Goal: Task Accomplishment & Management: Use online tool/utility

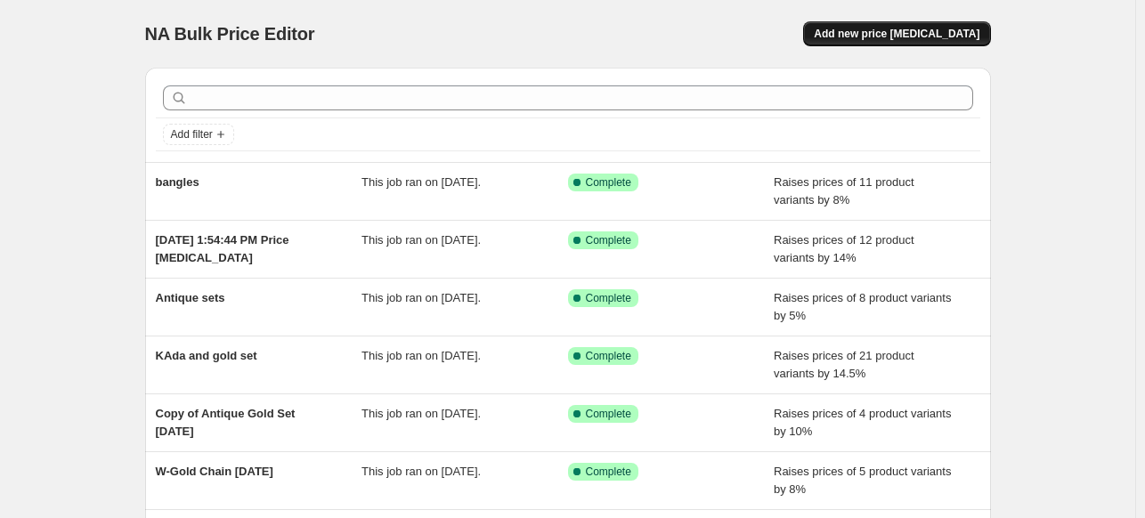
click at [962, 35] on span "Add new price [MEDICAL_DATA]" at bounding box center [897, 34] width 166 height 14
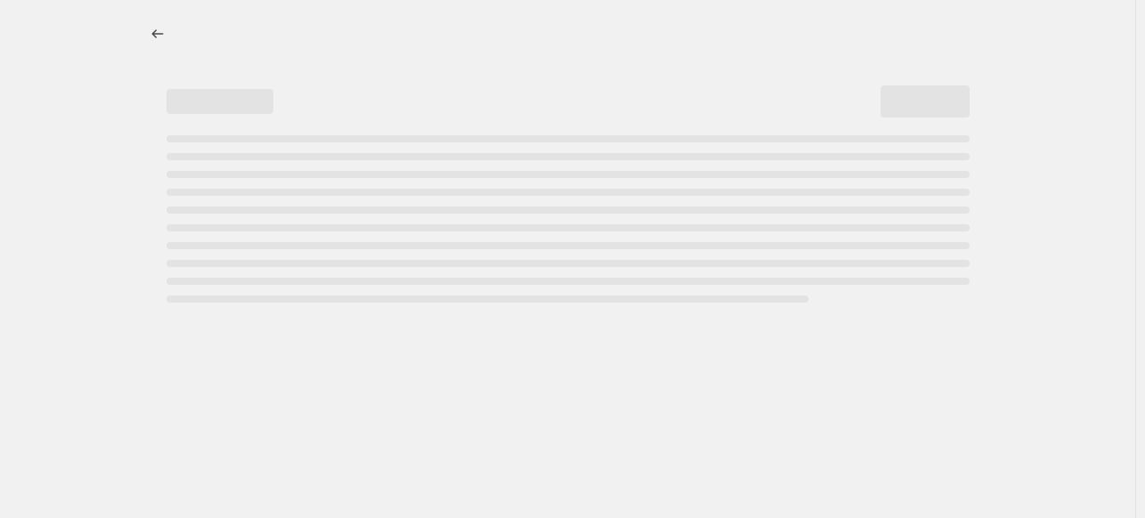
select select "percentage"
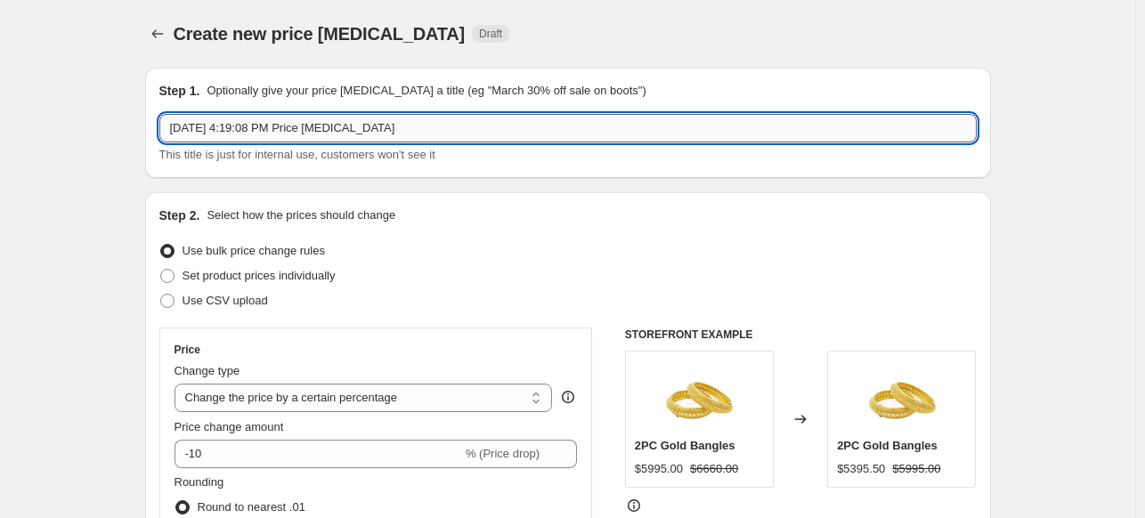
click at [222, 128] on input "[DATE] 4:19:08 PM Price [MEDICAL_DATA]" at bounding box center [567, 128] width 817 height 28
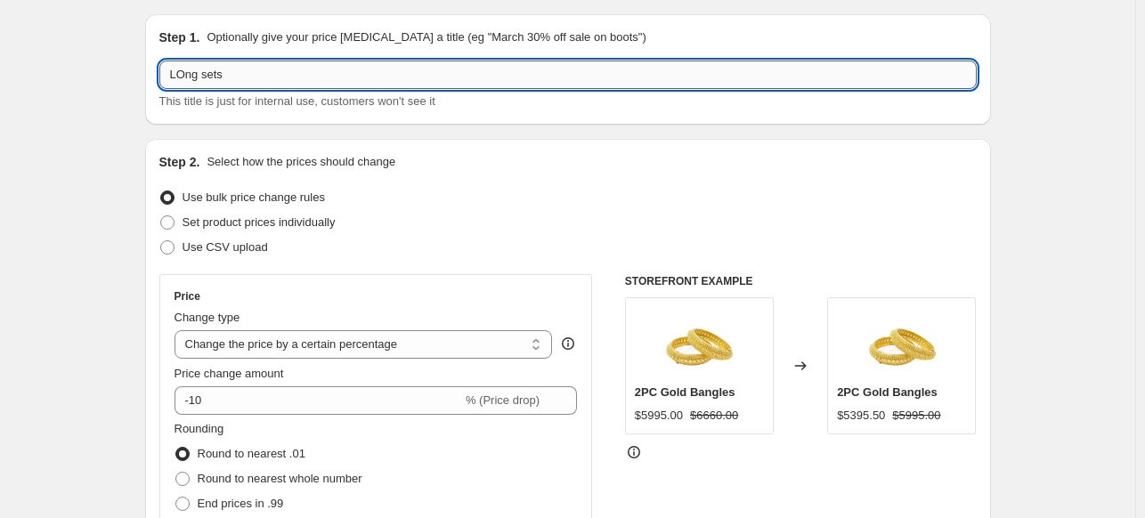
click at [189, 64] on input "LOng sets" at bounding box center [567, 75] width 817 height 28
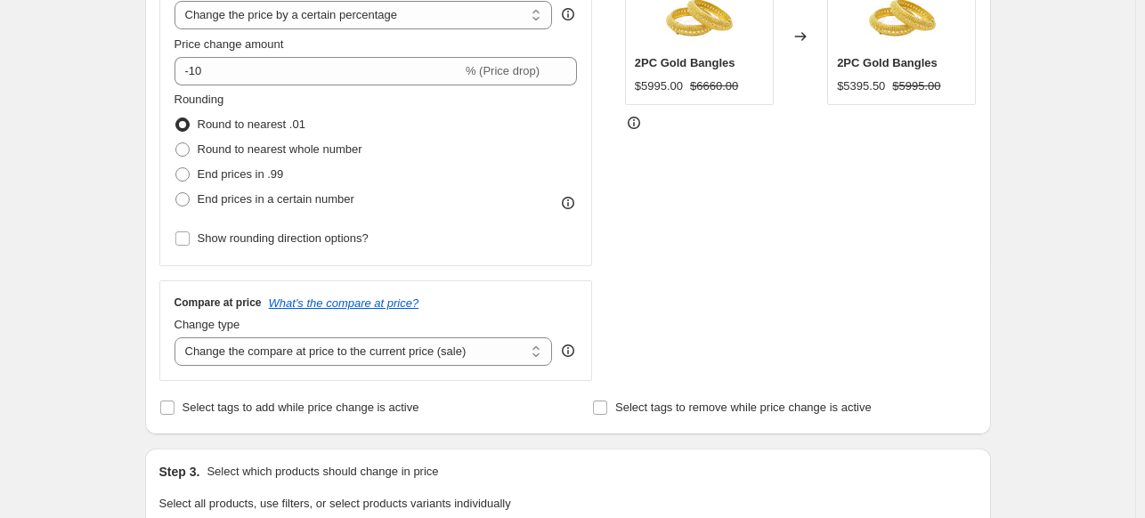
scroll to position [395, 0]
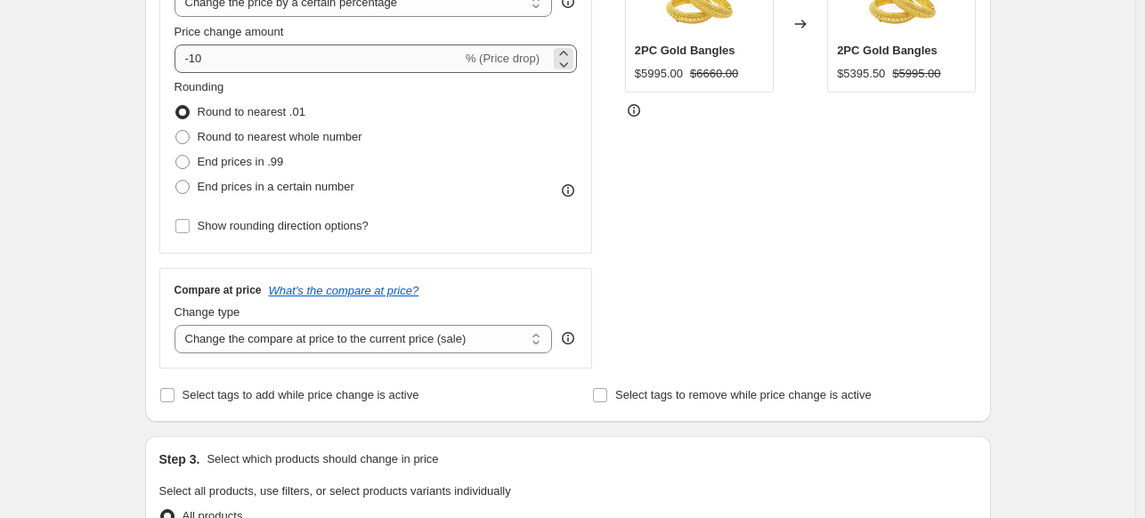
type input "Long sets"
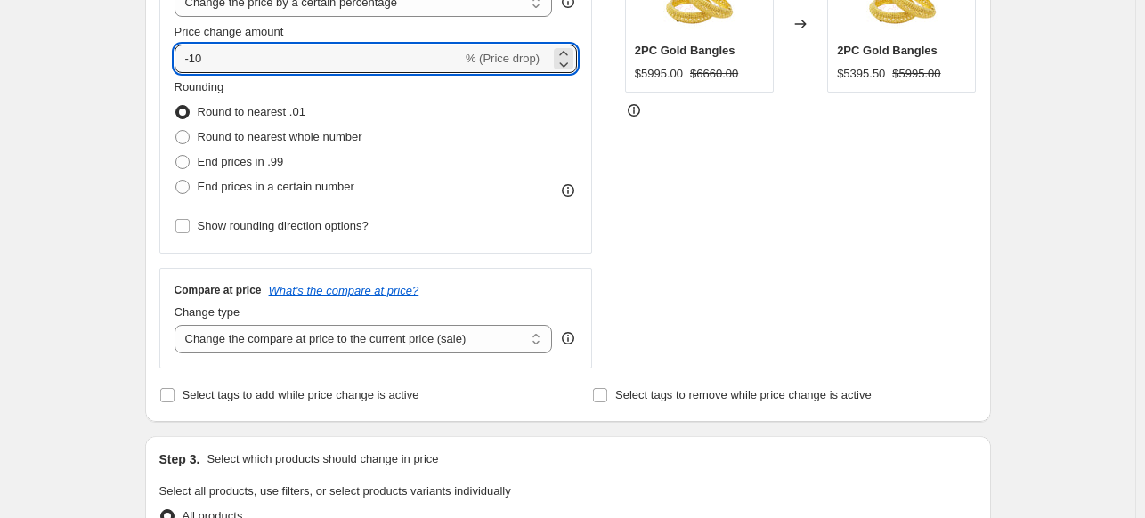
drag, startPoint x: 219, startPoint y: 53, endPoint x: 169, endPoint y: 47, distance: 50.3
click at [169, 47] on div "Price Change type Change the price to a certain amount Change the price by a ce…" at bounding box center [376, 92] width 434 height 321
type input "-5"
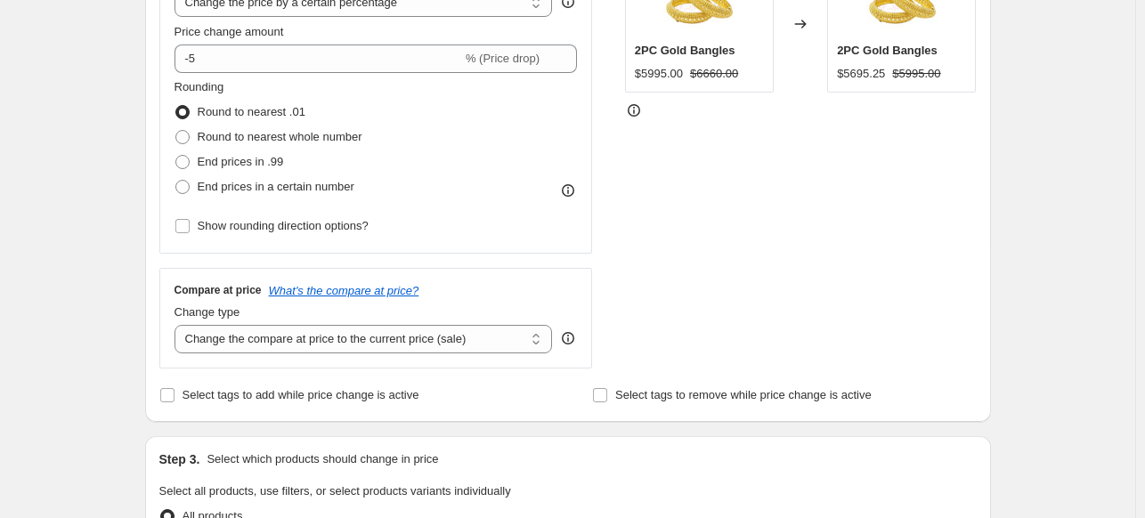
click at [723, 205] on div "STOREFRONT EXAMPLE 2PC Gold Bangles $5995.00 $6660.00 Changed to 2PC Gold Bangl…" at bounding box center [801, 150] width 352 height 436
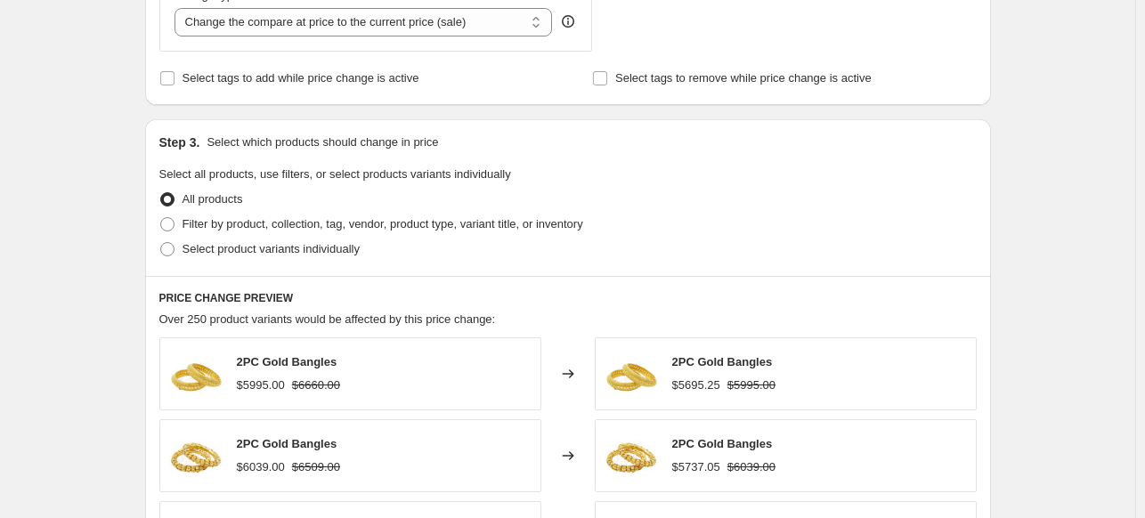
scroll to position [768, 0]
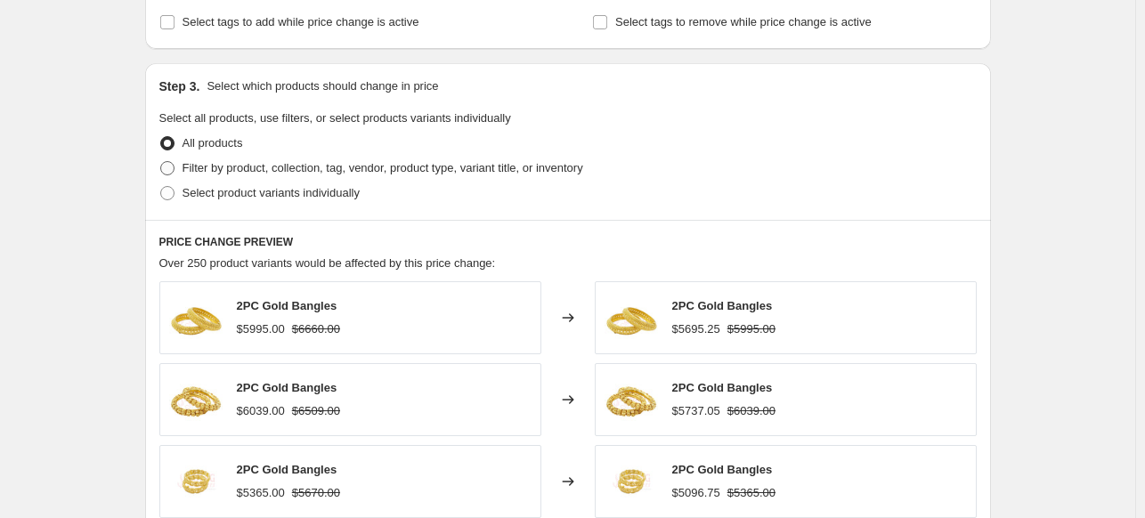
click at [524, 168] on span "Filter by product, collection, tag, vendor, product type, variant title, or inv…" at bounding box center [383, 167] width 401 height 13
click at [161, 162] on input "Filter by product, collection, tag, vendor, product type, variant title, or inv…" at bounding box center [160, 161] width 1 height 1
radio input "true"
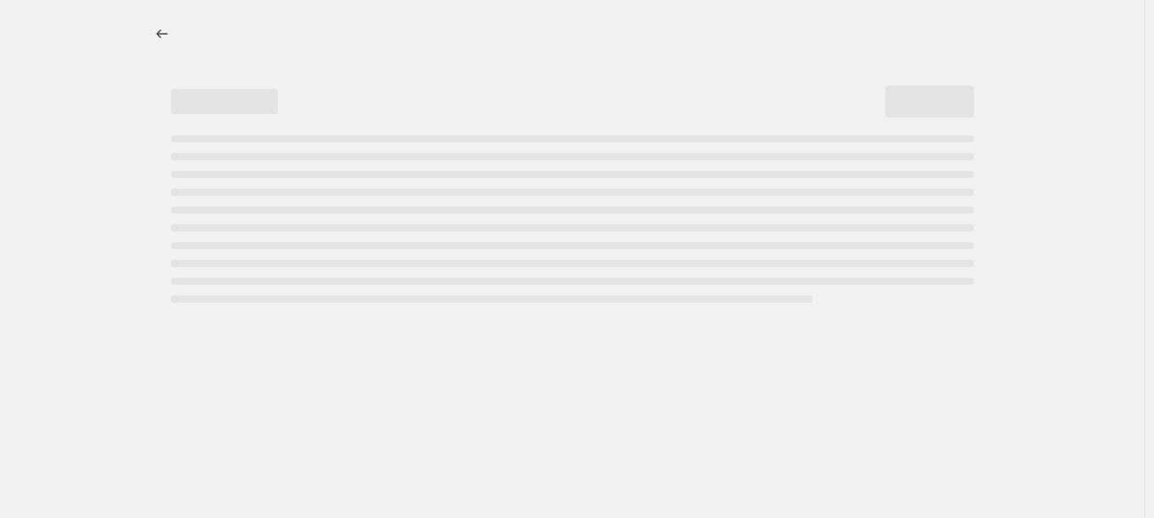
select select "percentage"
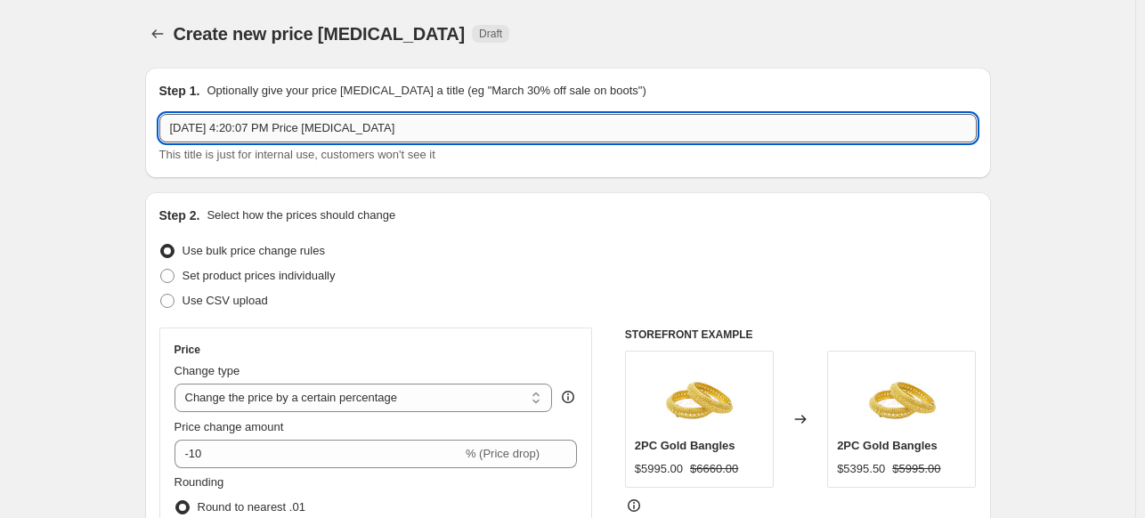
click at [363, 134] on input "[DATE] 4:20:07 PM Price [MEDICAL_DATA]" at bounding box center [567, 128] width 817 height 28
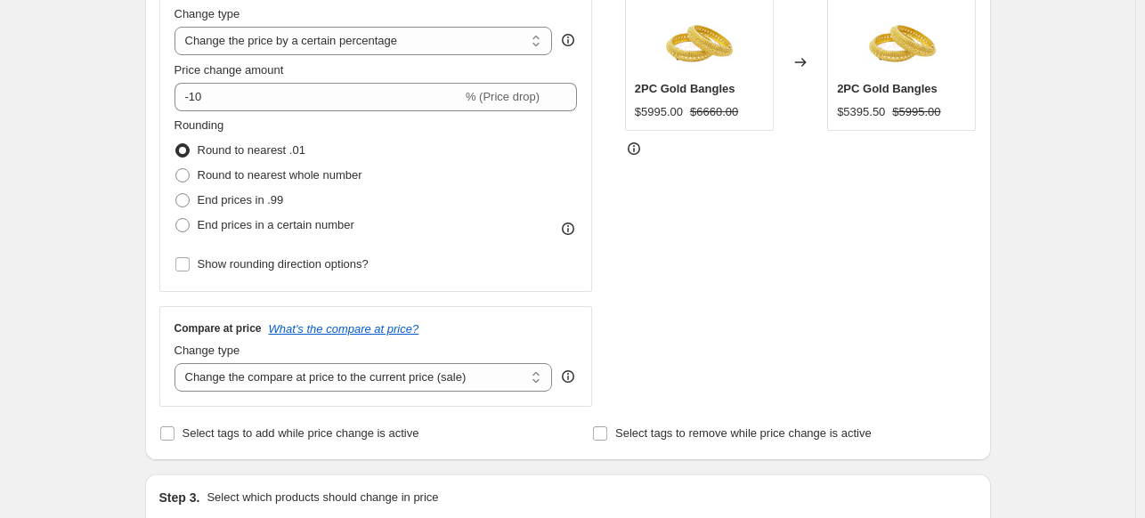
scroll to position [367, 0]
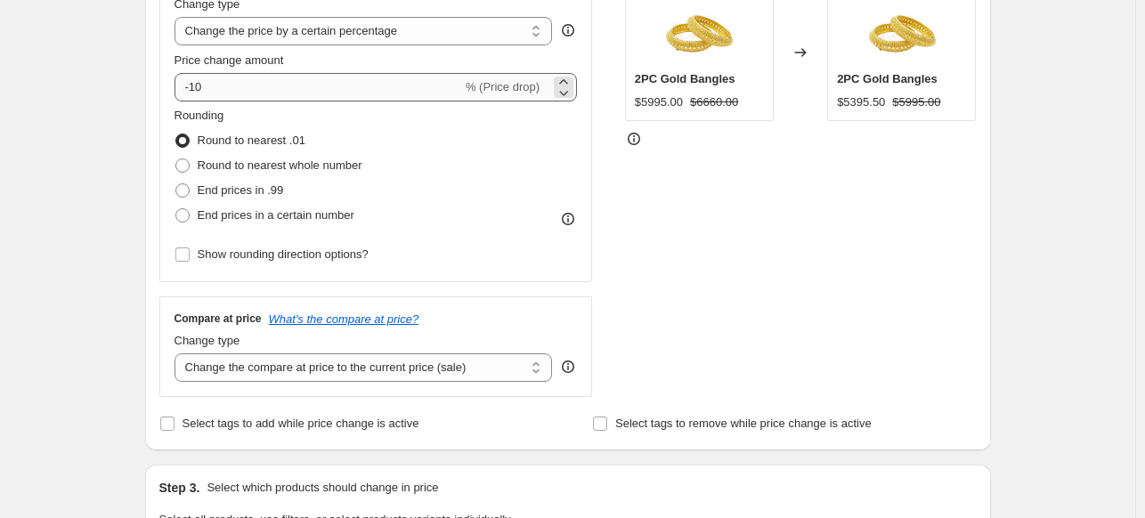
type input "Long sets"
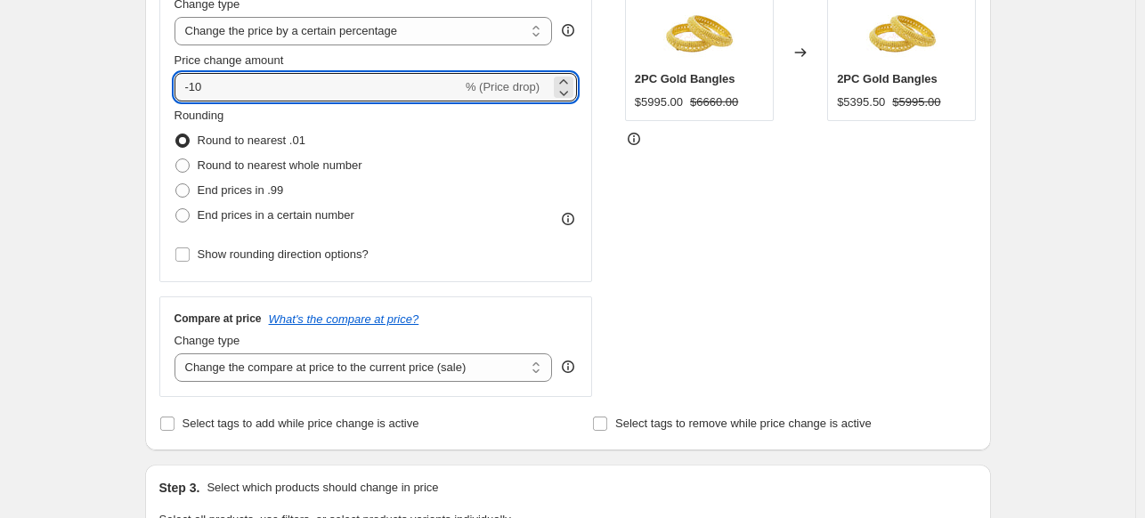
drag, startPoint x: 211, startPoint y: 88, endPoint x: 160, endPoint y: 83, distance: 51.0
click at [160, 83] on div "Step 2. Select how the prices should change Use bulk price change rules Set pro…" at bounding box center [568, 137] width 846 height 625
type input "-5"
click at [651, 215] on div "STOREFRONT EXAMPLE 2PC Gold Bangles $5995.00 $6660.00 Changed to 2PC Gold Bangl…" at bounding box center [801, 179] width 352 height 436
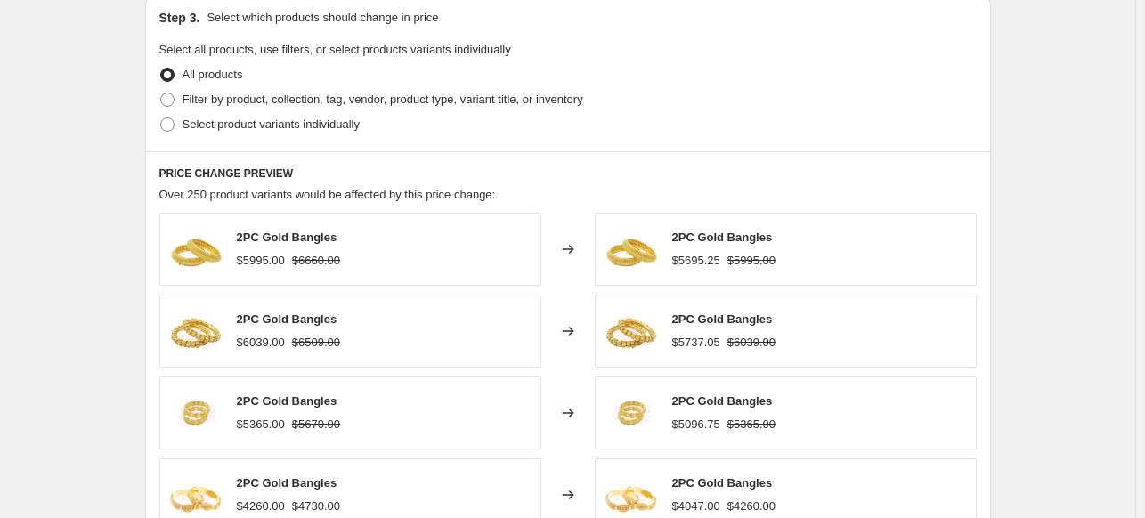
scroll to position [844, 0]
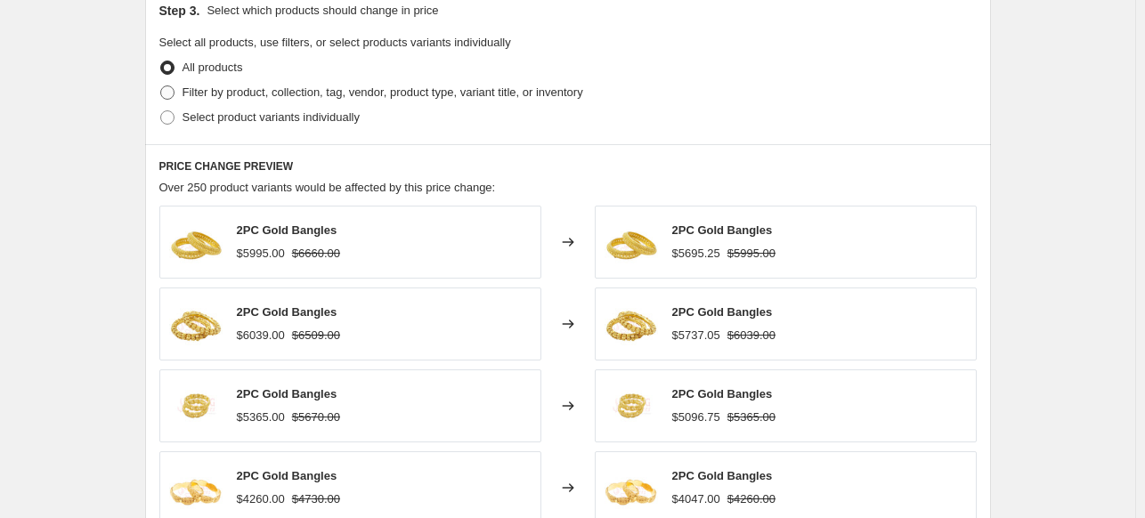
click at [463, 93] on span "Filter by product, collection, tag, vendor, product type, variant title, or inv…" at bounding box center [383, 91] width 401 height 13
click at [161, 86] on input "Filter by product, collection, tag, vendor, product type, variant title, or inv…" at bounding box center [160, 85] width 1 height 1
radio input "true"
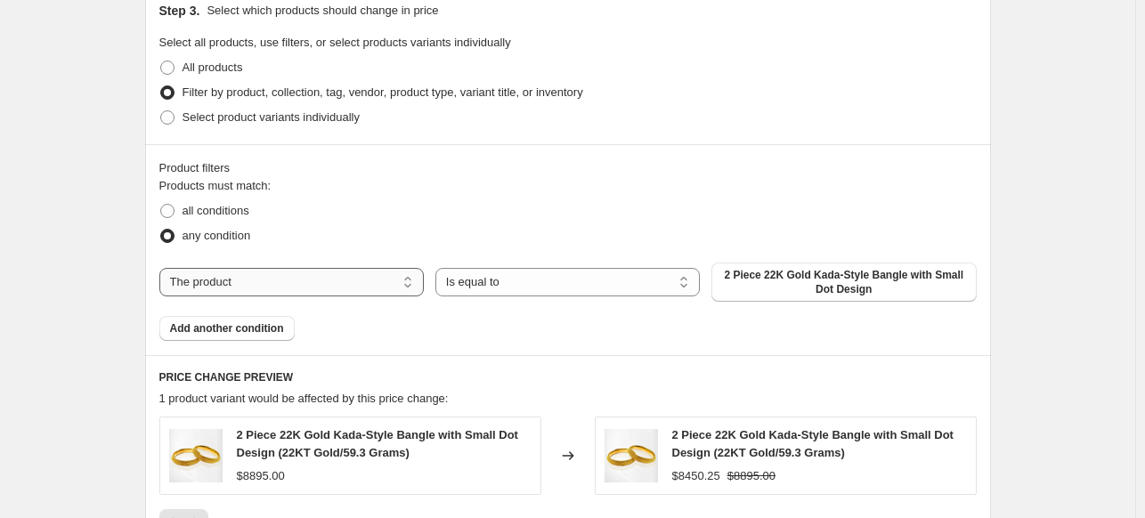
click at [369, 290] on select "The product The product's collection The product's vendor The product's type Th…" at bounding box center [291, 282] width 264 height 28
select select "collection"
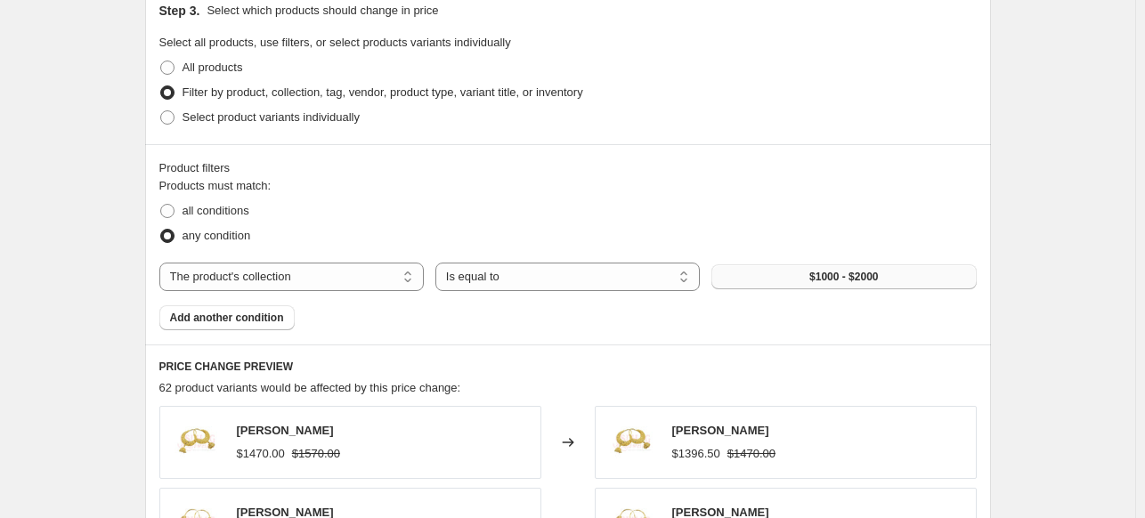
click at [847, 273] on span "$1000 - $2000" at bounding box center [843, 277] width 69 height 14
click at [841, 274] on span "Gold Collection" at bounding box center [843, 277] width 79 height 14
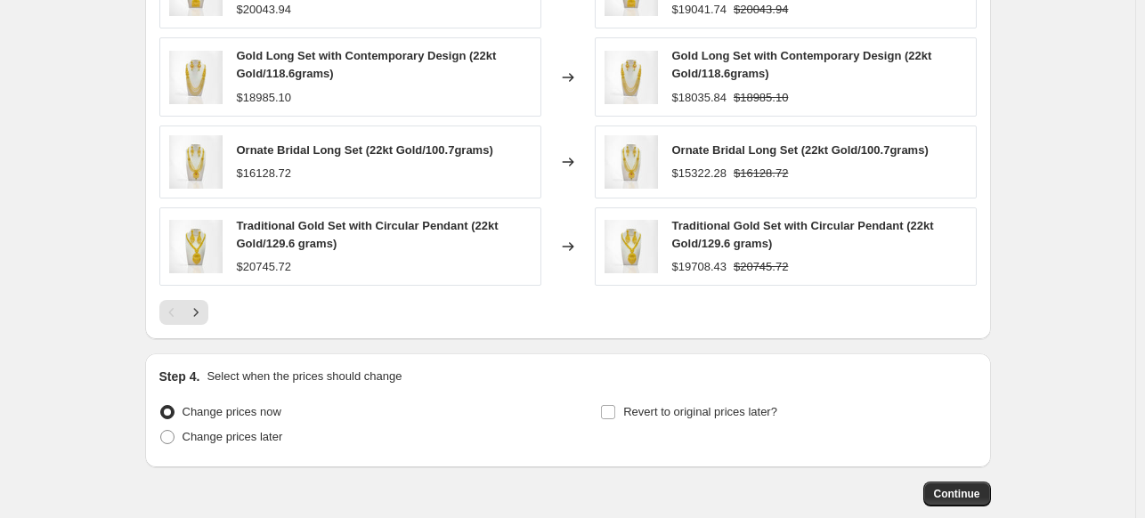
scroll to position [1482, 0]
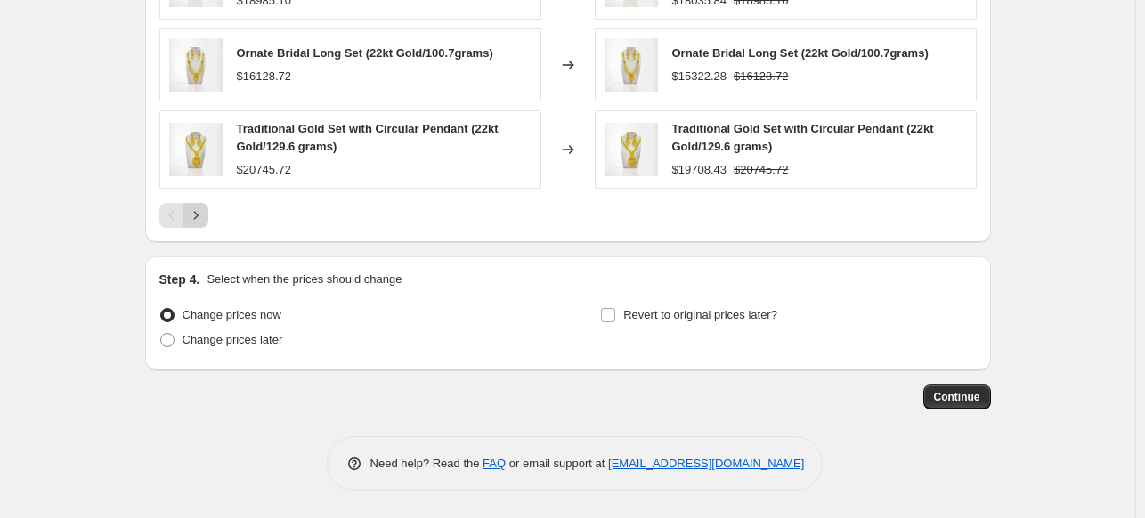
click at [205, 216] on icon "Next" at bounding box center [196, 216] width 18 height 18
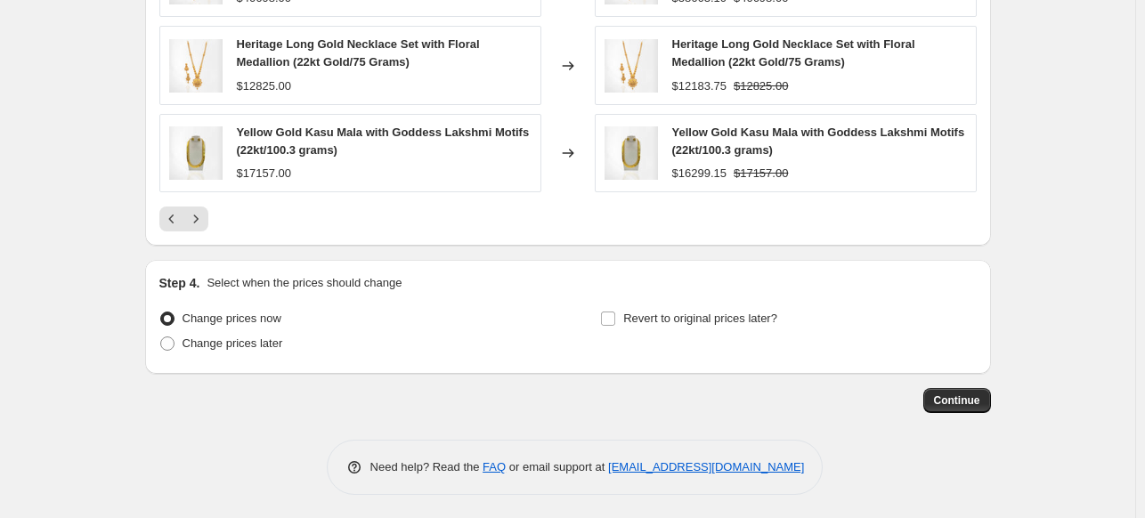
scroll to position [1450, 0]
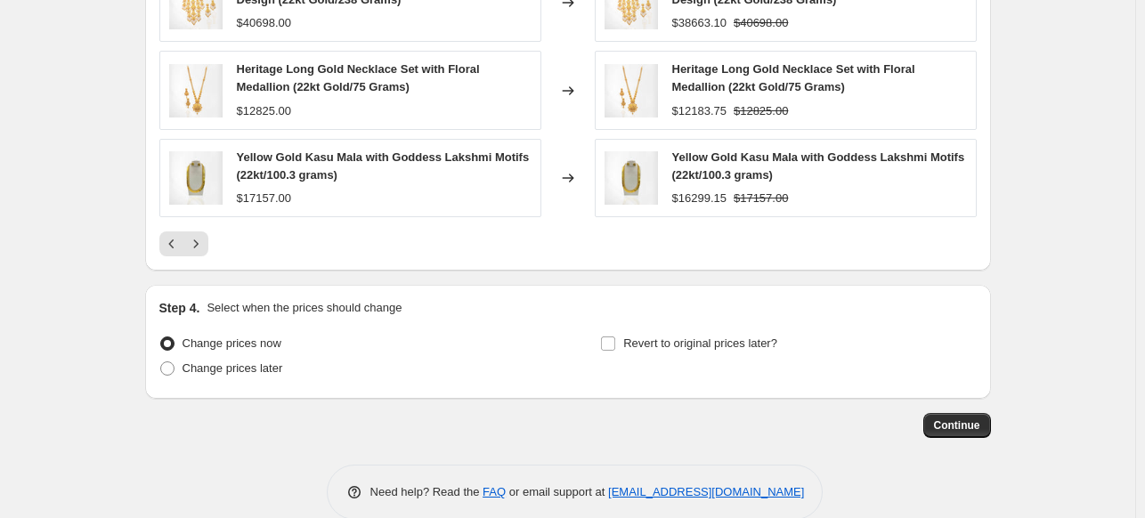
click at [226, 140] on div "Yellow Gold Kasu Mala with Goddess Lakshmi Motifs (22kt/100.3 grams) $17157.00" at bounding box center [350, 178] width 382 height 78
